Goal: Task Accomplishment & Management: Use online tool/utility

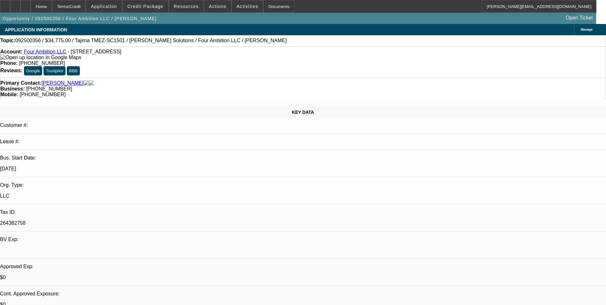
select select "0"
select select "2"
select select "0"
select select "6"
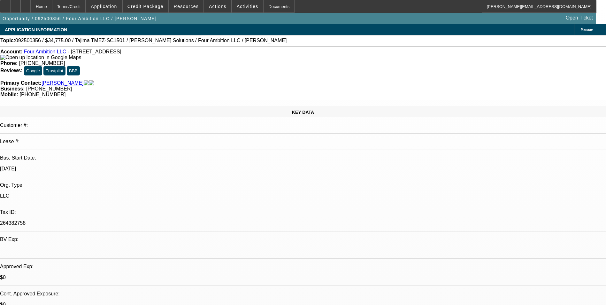
select select "0"
select select "2"
select select "0"
select select "6"
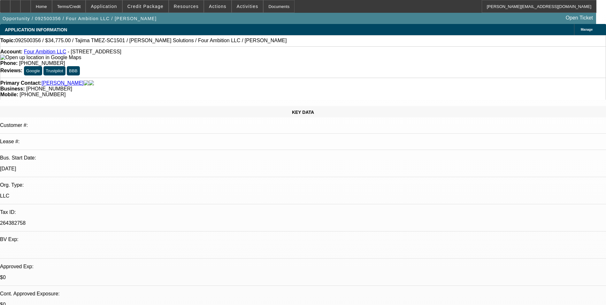
scroll to position [992, 0]
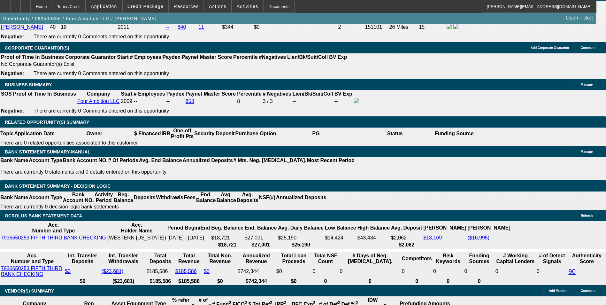
click at [31, 7] on div at bounding box center [25, 6] width 10 height 13
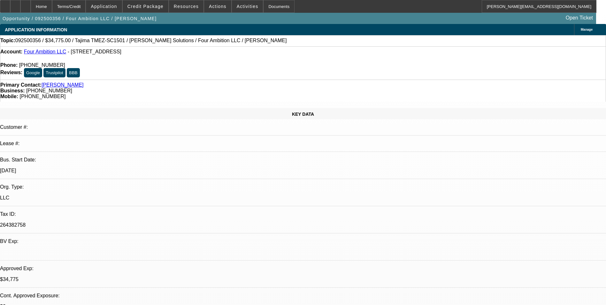
select select "0"
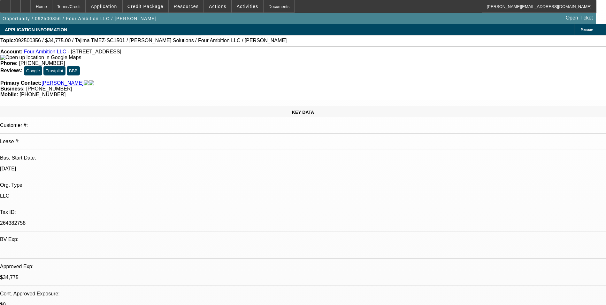
select select "2"
select select "0"
select select "2"
select select "0"
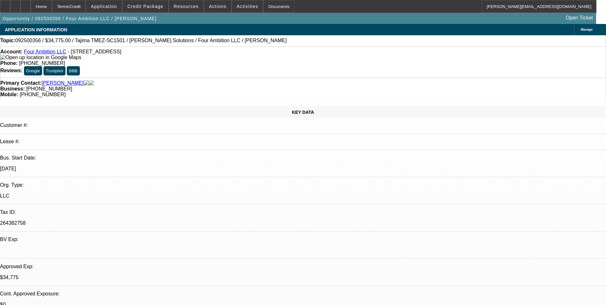
select select "1"
select select "2"
select select "6"
select select "1"
select select "2"
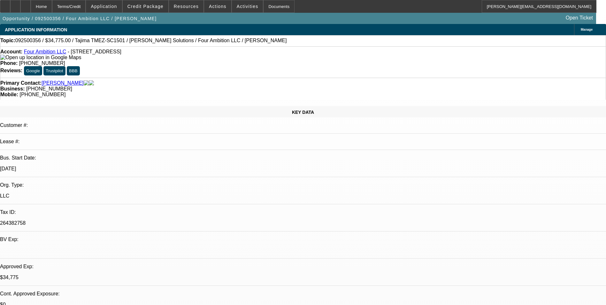
select select "6"
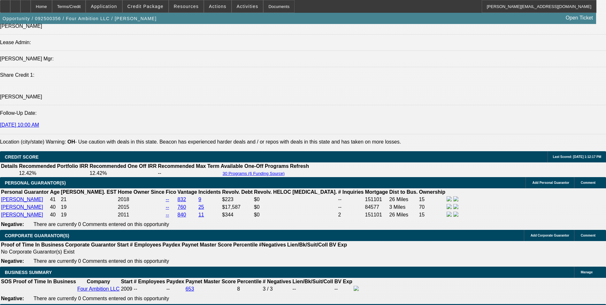
scroll to position [830, 0]
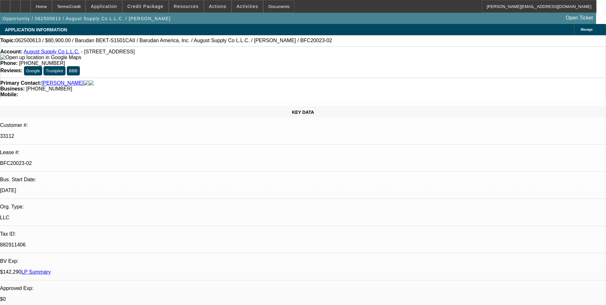
select select "0"
select select "2"
select select "0.1"
select select "4"
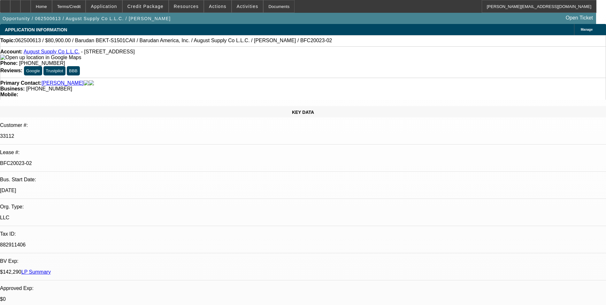
select select "0"
select select "2"
select select "0.1"
select select "4"
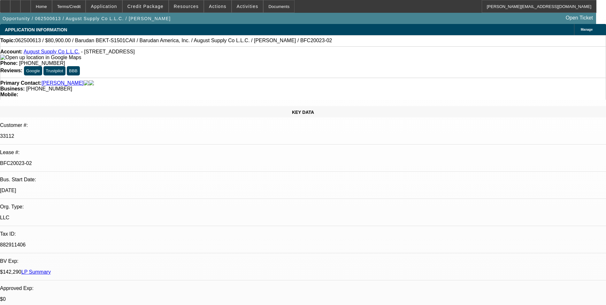
select select "0"
select select "2"
select select "0.1"
select select "4"
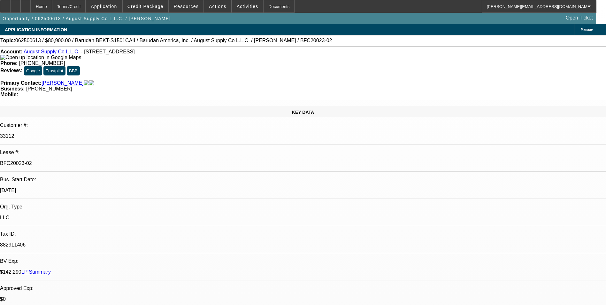
select select "0"
select select "2"
select select "0.1"
select select "4"
